Goal: Subscribe to service/newsletter

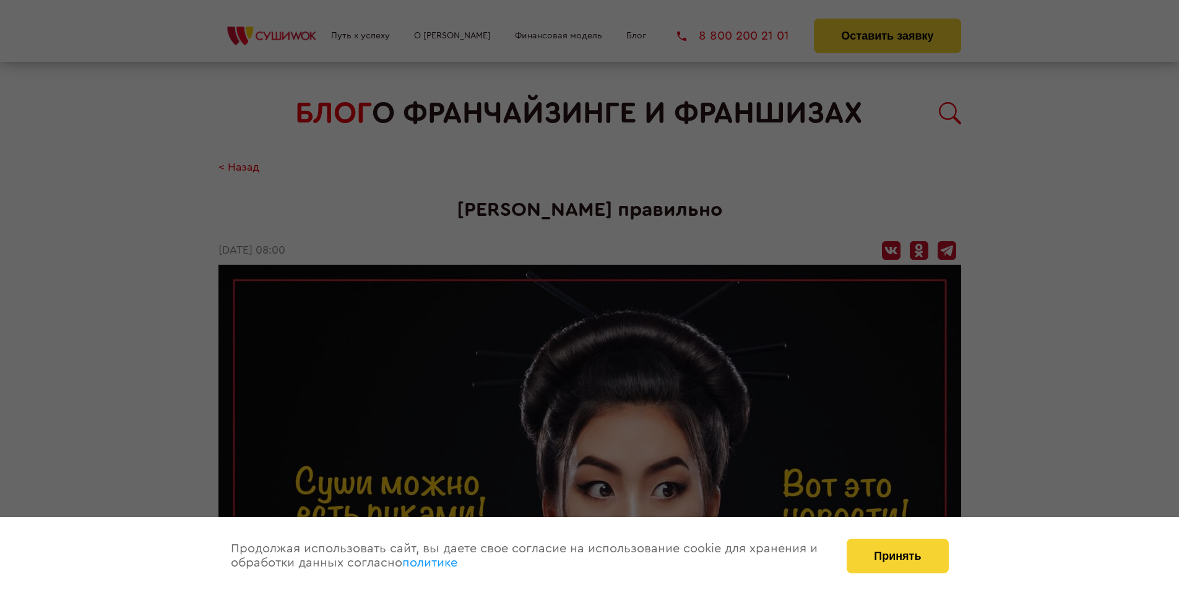
scroll to position [1464, 0]
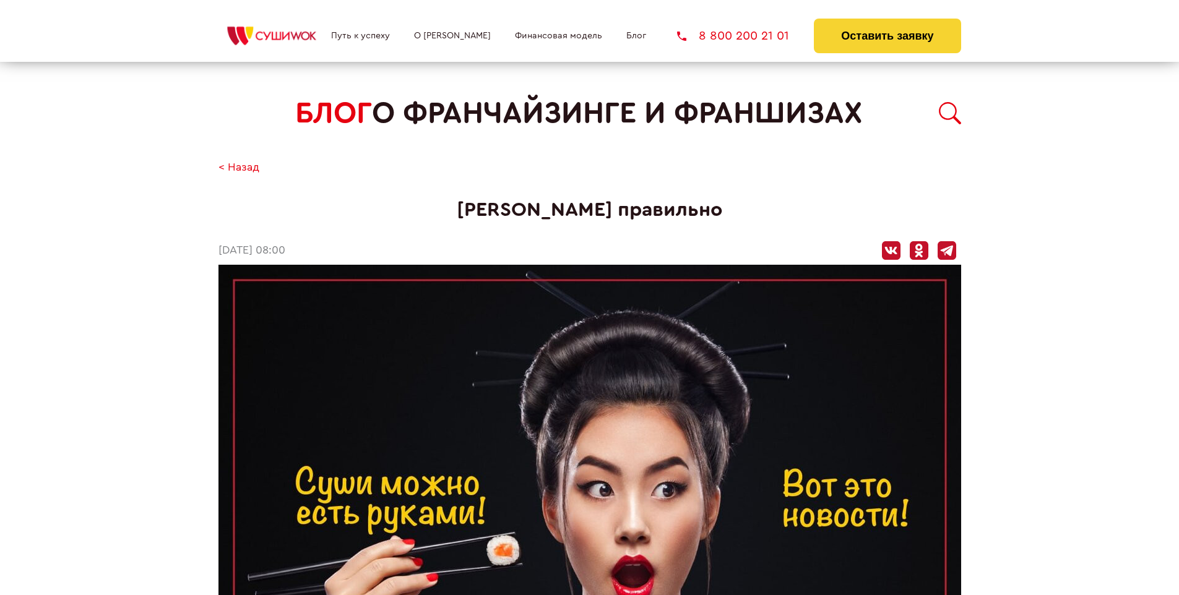
scroll to position [1464, 0]
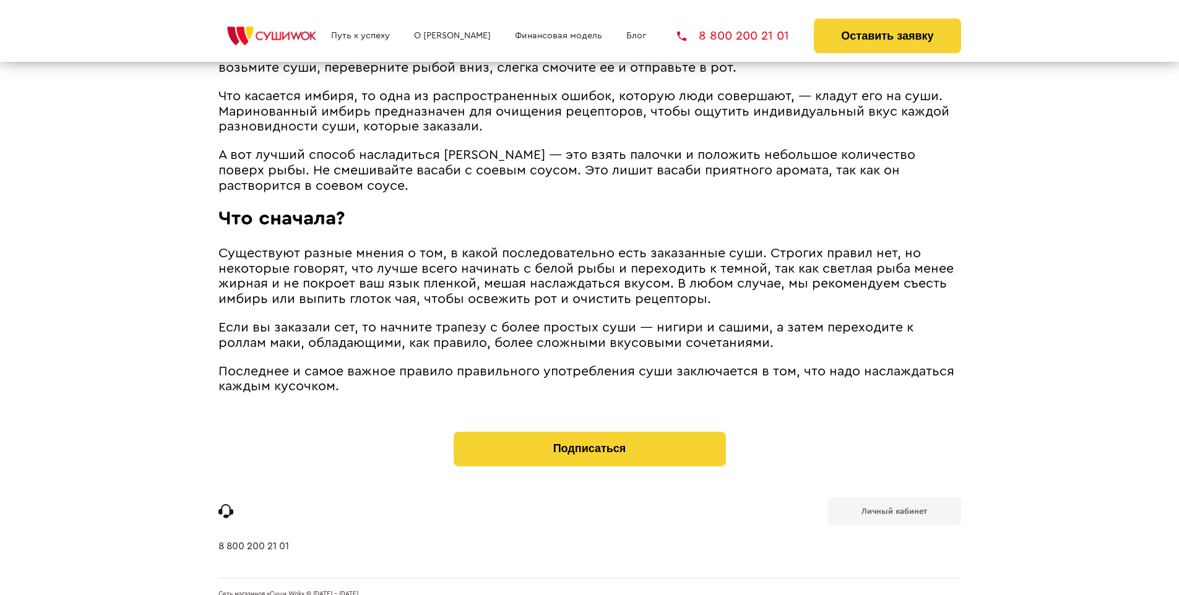
click at [894, 508] on b "Личный кабинет" at bounding box center [895, 512] width 66 height 8
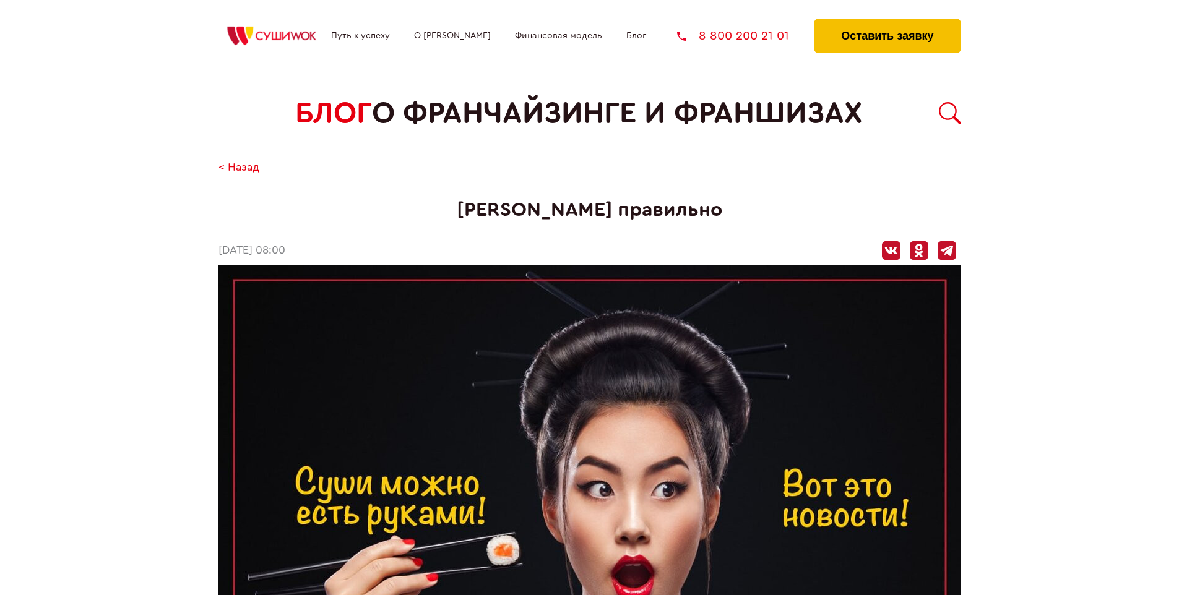
click at [887, 22] on button "Оставить заявку" at bounding box center [887, 36] width 147 height 35
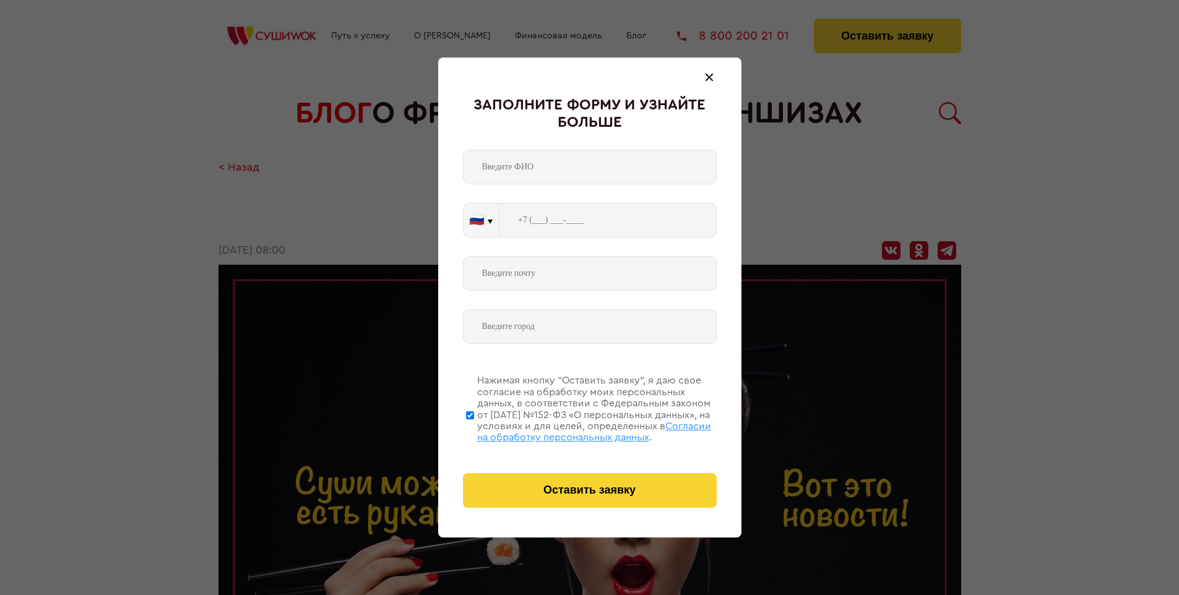
click at [574, 430] on span "Согласии на обработку персональных данных" at bounding box center [594, 432] width 234 height 21
click at [474, 430] on input "Нажимая кнопку “Оставить заявку”, я даю свое согласие на обработку моих персона…" at bounding box center [470, 415] width 8 height 99
checkbox input "false"
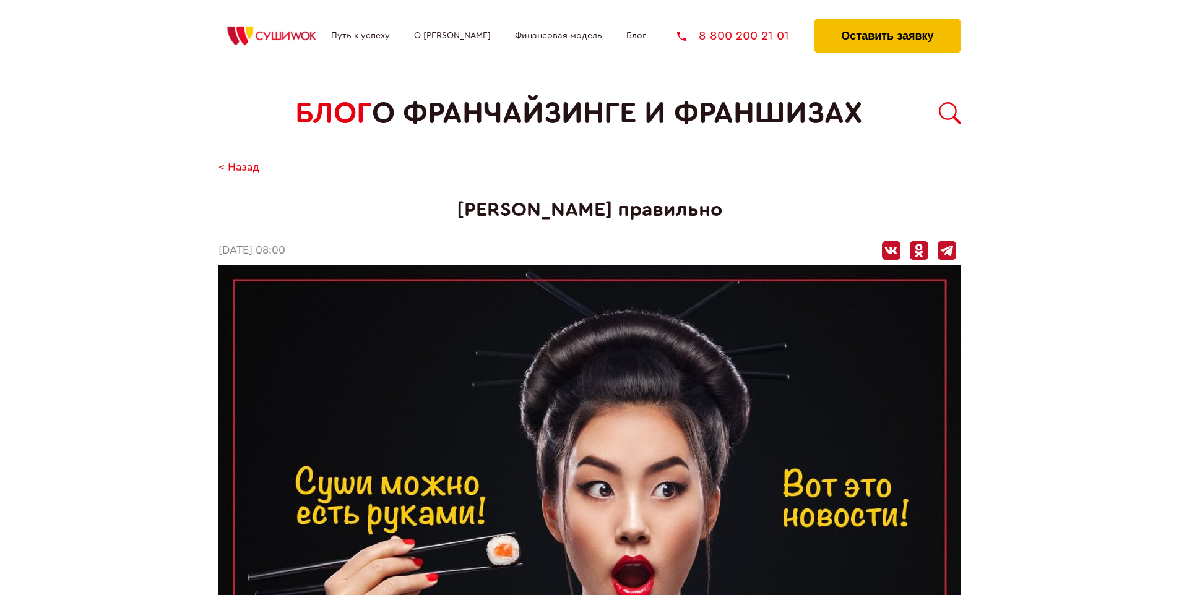
click at [887, 22] on button "Оставить заявку" at bounding box center [887, 36] width 147 height 35
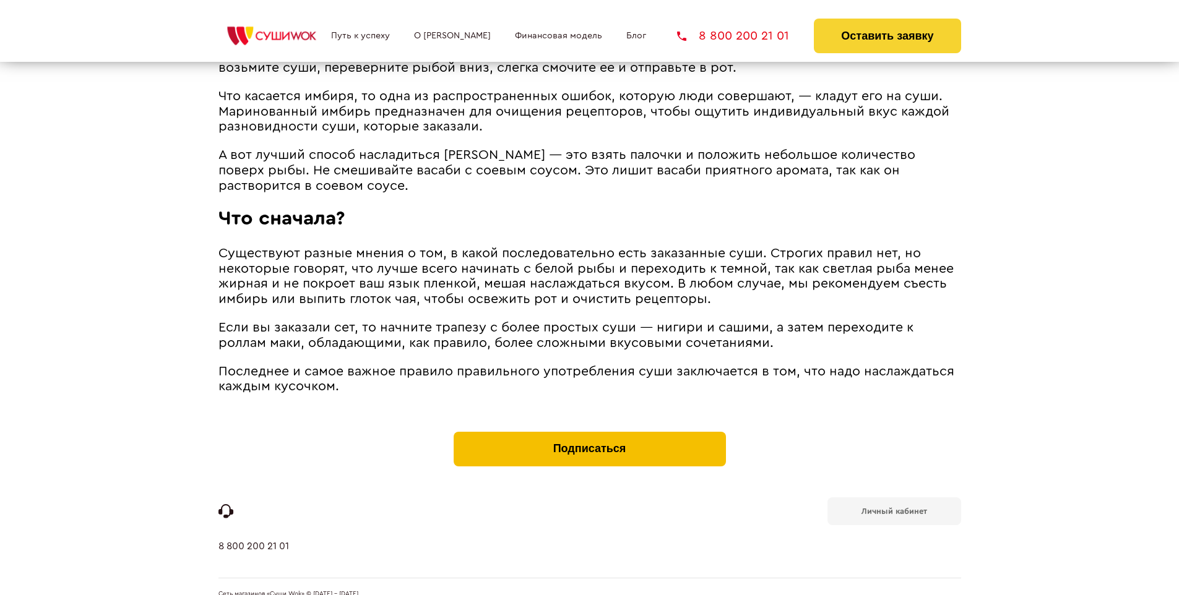
click at [589, 432] on button "Подписаться" at bounding box center [590, 449] width 272 height 35
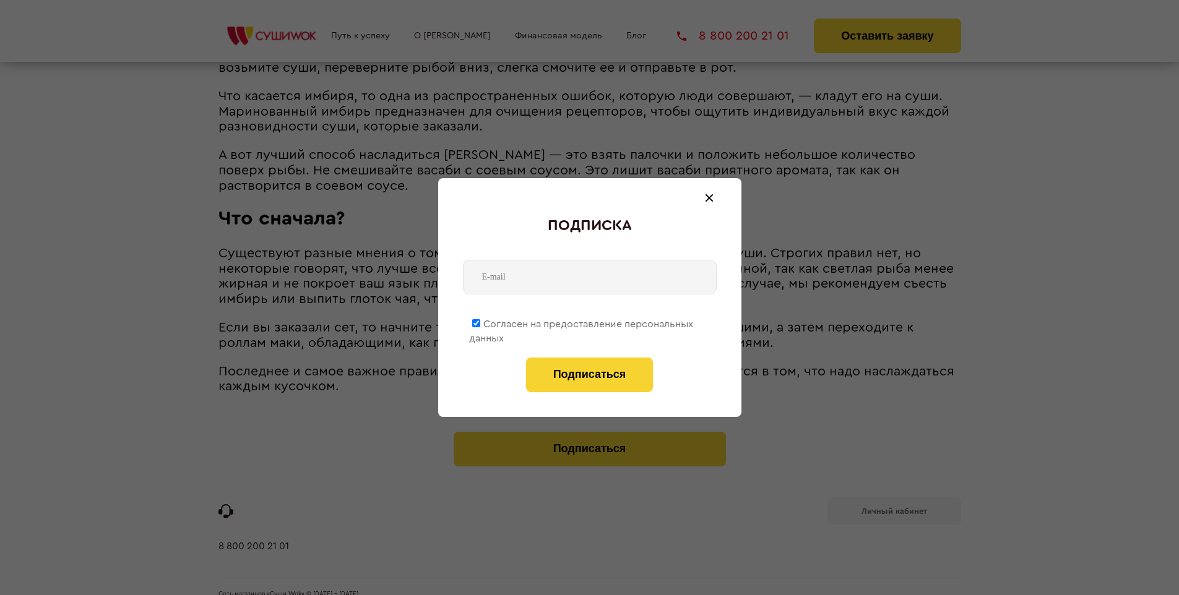
click at [582, 322] on span "Согласен на предоставление персональных данных" at bounding box center [581, 331] width 224 height 24
click at [480, 322] on input "Согласен на предоставление персональных данных" at bounding box center [476, 323] width 8 height 8
checkbox input "false"
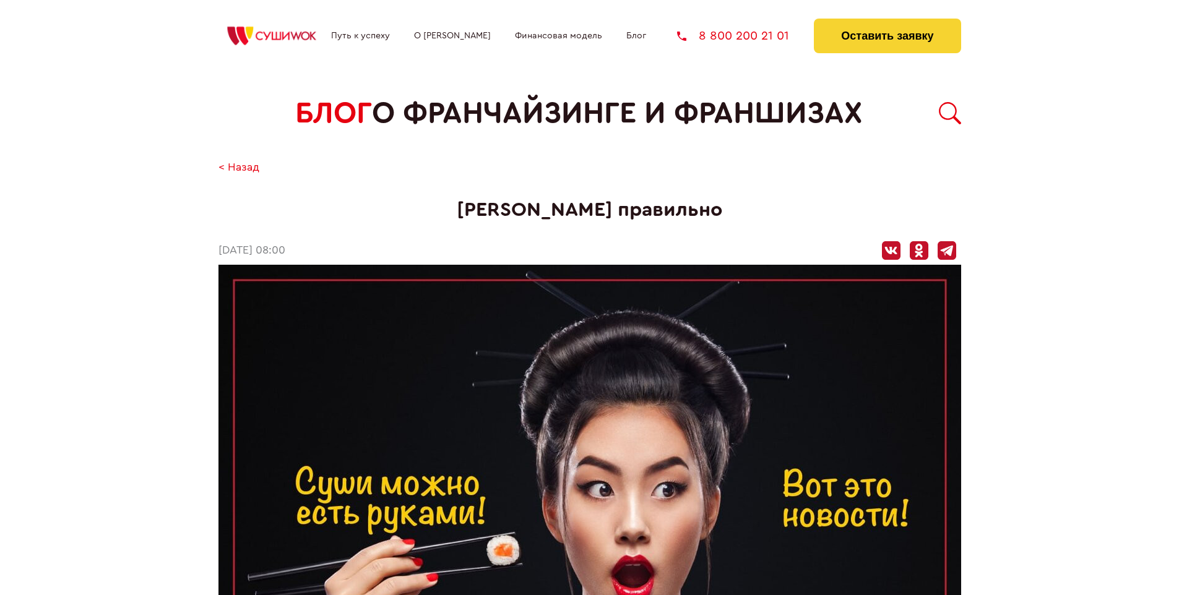
scroll to position [1464, 0]
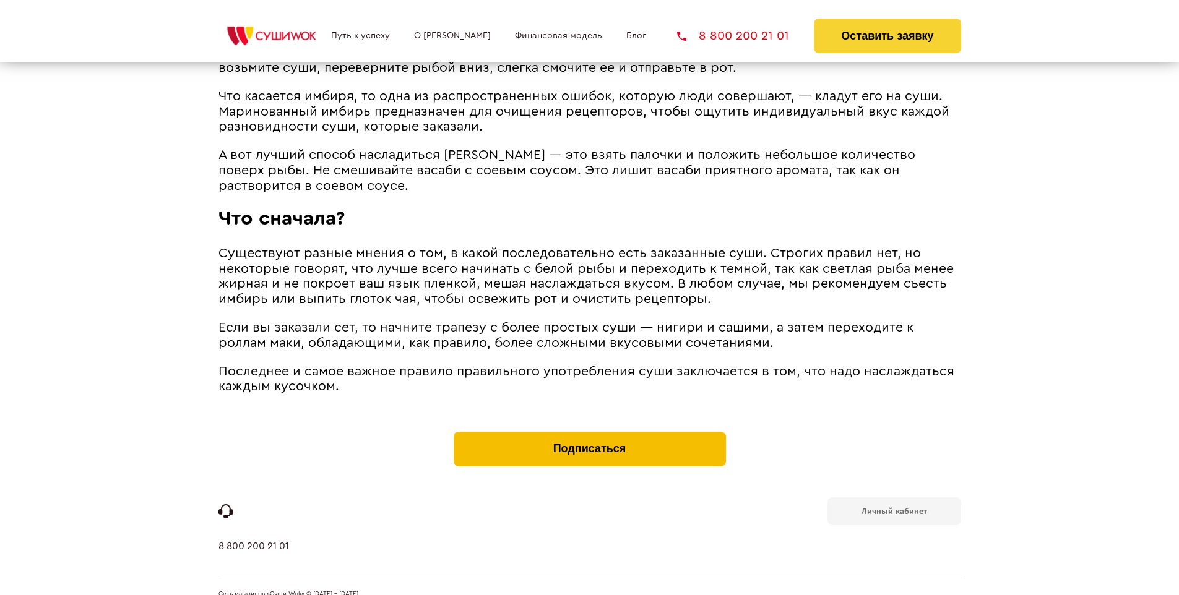
click at [589, 432] on button "Подписаться" at bounding box center [590, 449] width 272 height 35
